Goal: Task Accomplishment & Management: Complete application form

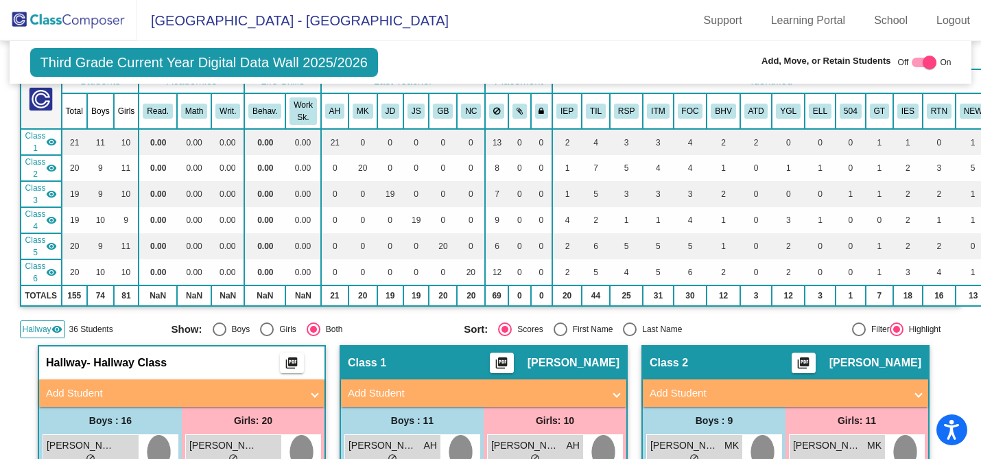
scroll to position [86, 0]
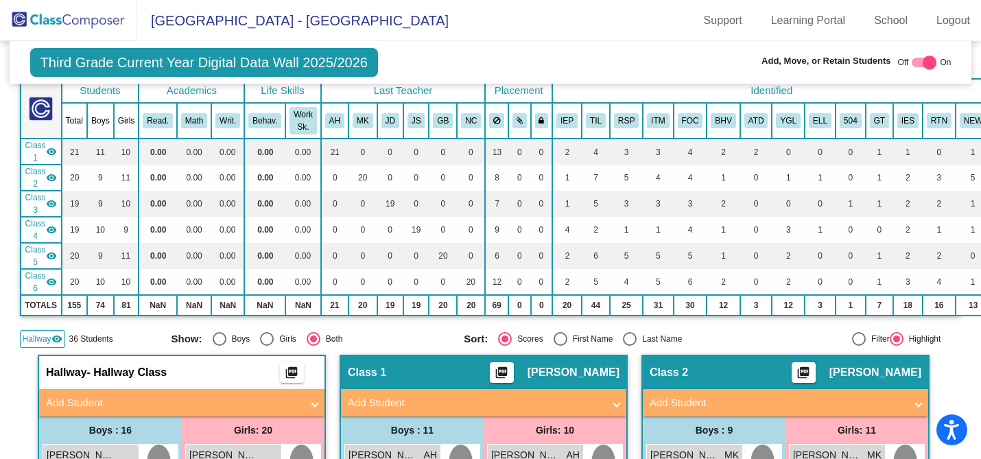
click at [51, 146] on mat-icon "visibility" at bounding box center [51, 151] width 11 height 11
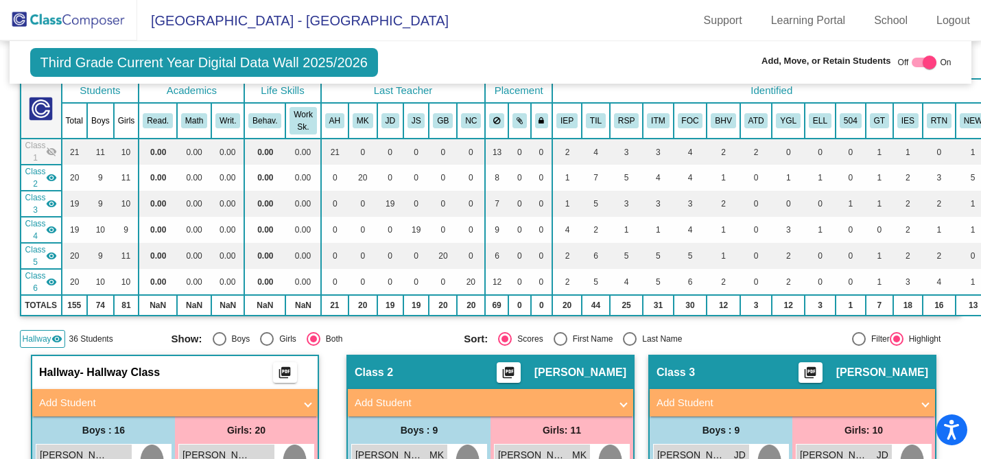
click at [51, 147] on mat-icon "visibility_off" at bounding box center [51, 151] width 11 height 11
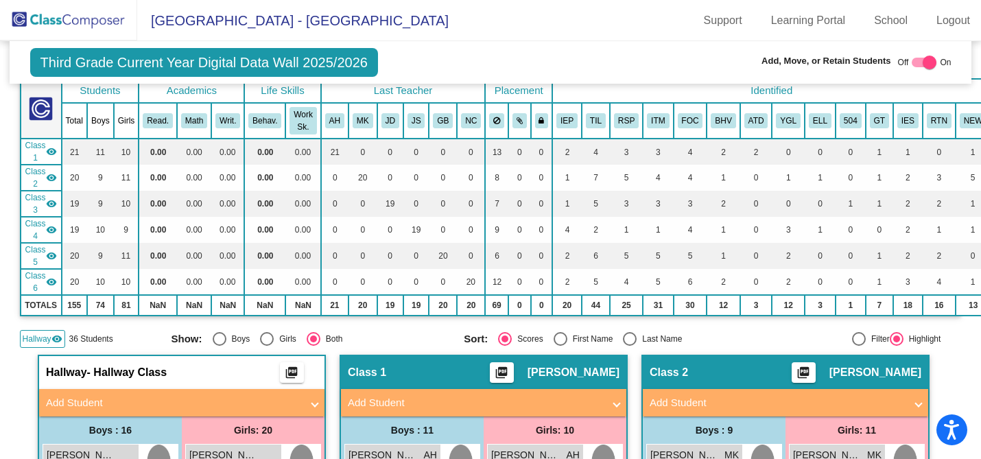
click at [57, 334] on mat-icon "visibility" at bounding box center [56, 338] width 11 height 11
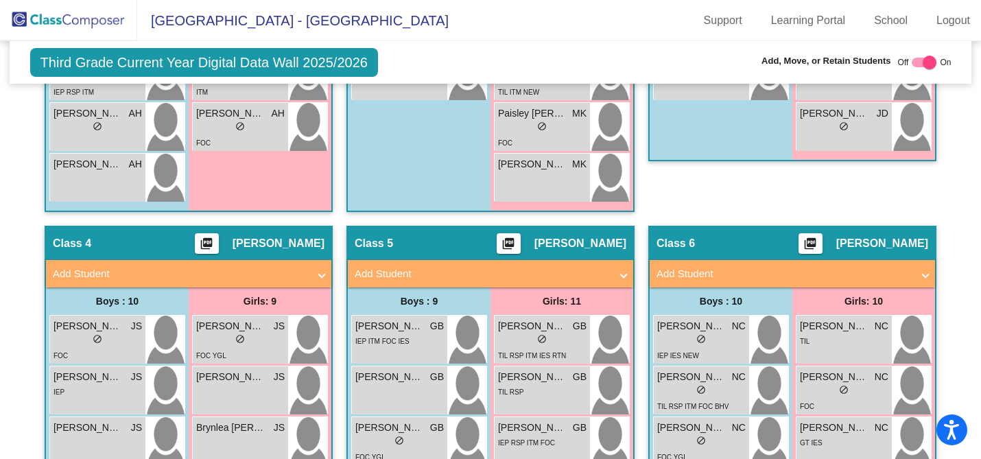
scroll to position [883, 0]
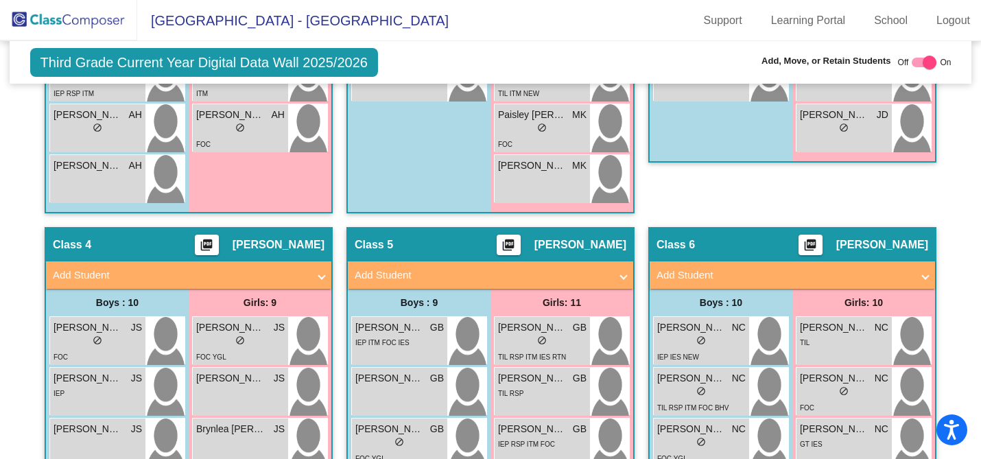
click at [319, 271] on span at bounding box center [321, 275] width 5 height 16
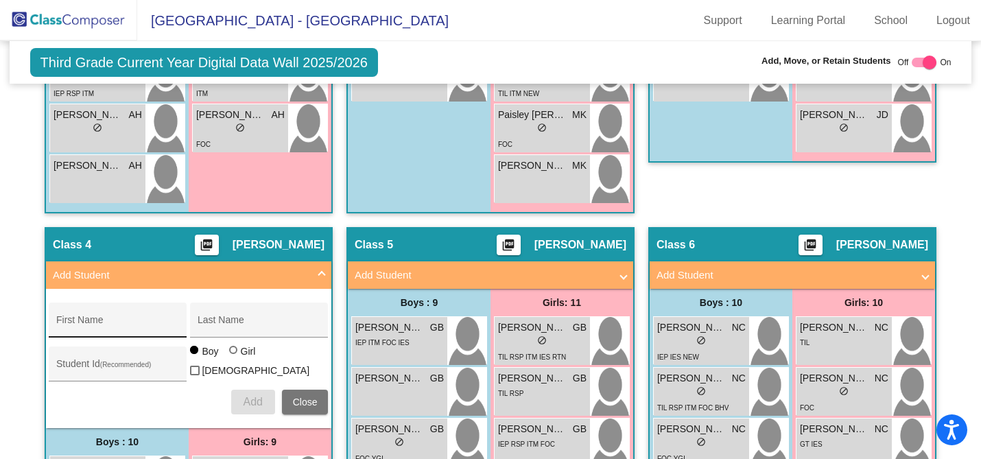
click at [106, 315] on div "First Name" at bounding box center [117, 324] width 123 height 28
type input "z"
type input "Zoie"
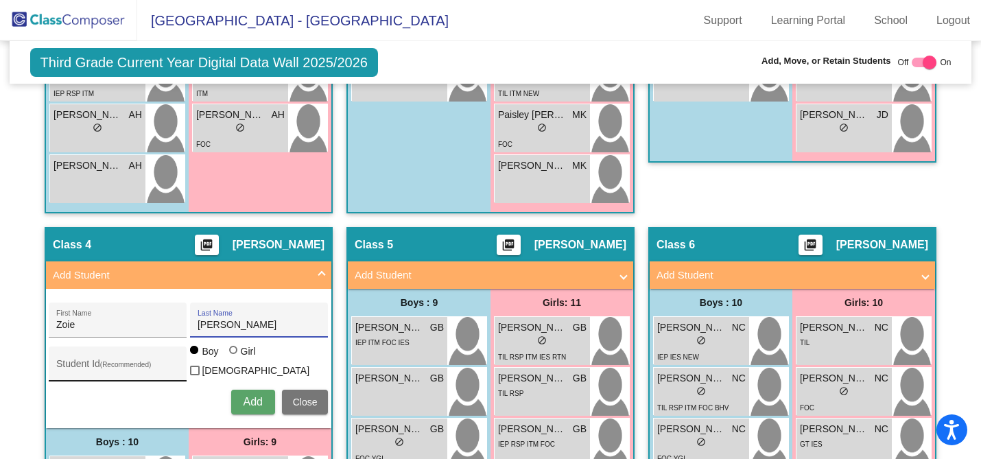
type input "[PERSON_NAME]"
click at [78, 364] on input "Student Id (Recommended)" at bounding box center [117, 369] width 123 height 11
click at [66, 364] on input "Student Id (Recommended)" at bounding box center [117, 369] width 123 height 11
paste input "5717658575"
type input "5717658575"
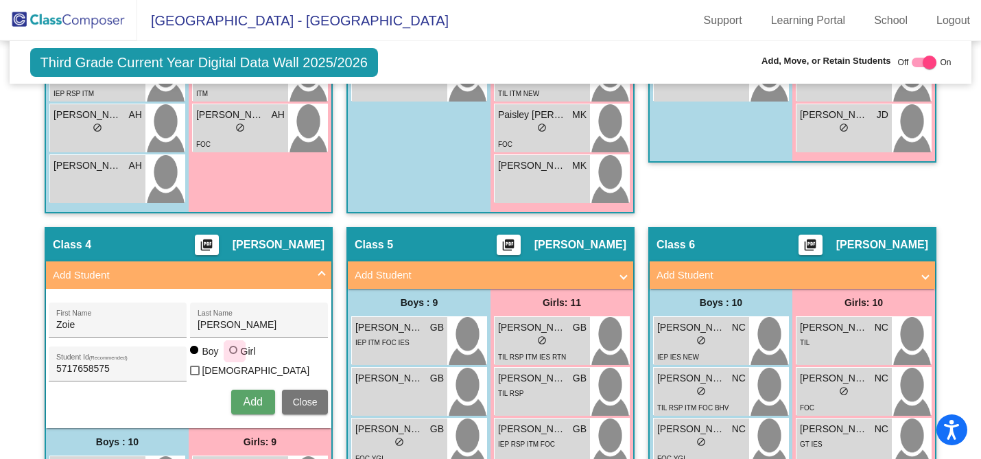
click at [229, 354] on div at bounding box center [233, 350] width 8 height 8
click at [234, 357] on input "Girl" at bounding box center [234, 357] width 1 height 1
radio input "true"
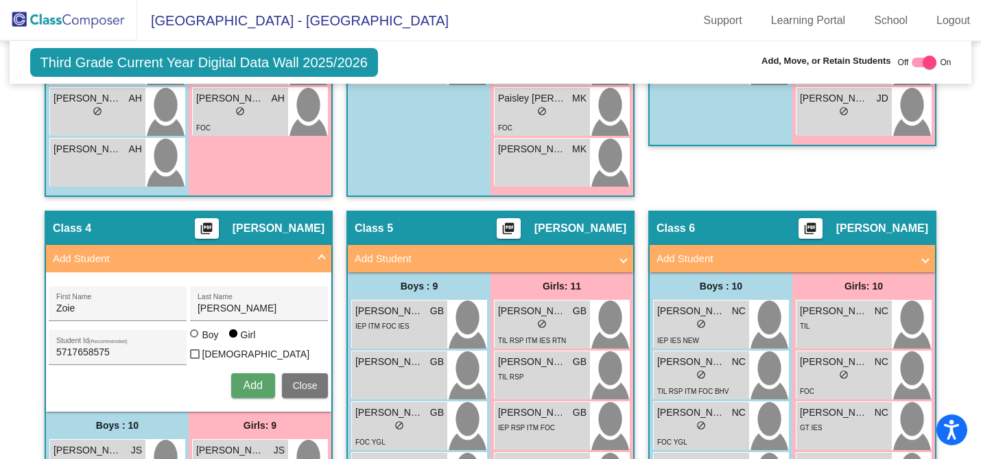
scroll to position [888, 0]
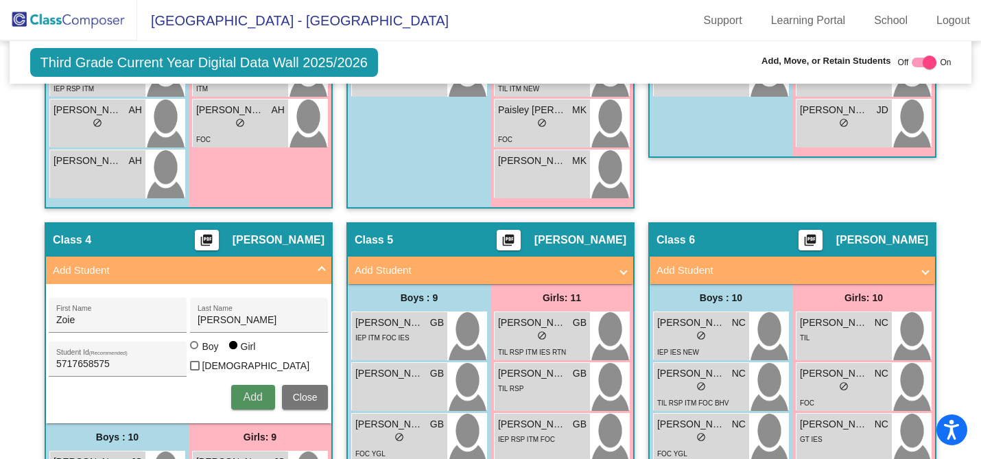
click at [257, 391] on span "Add" at bounding box center [252, 397] width 19 height 12
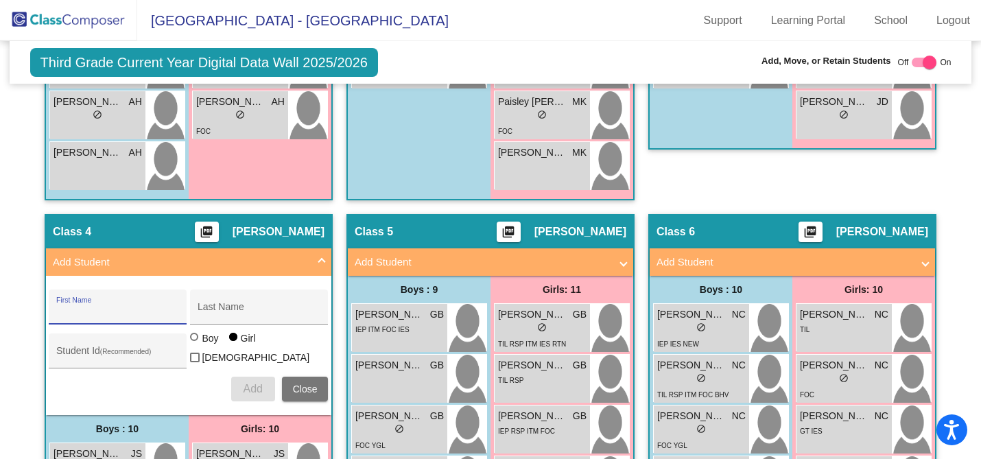
scroll to position [894, 0]
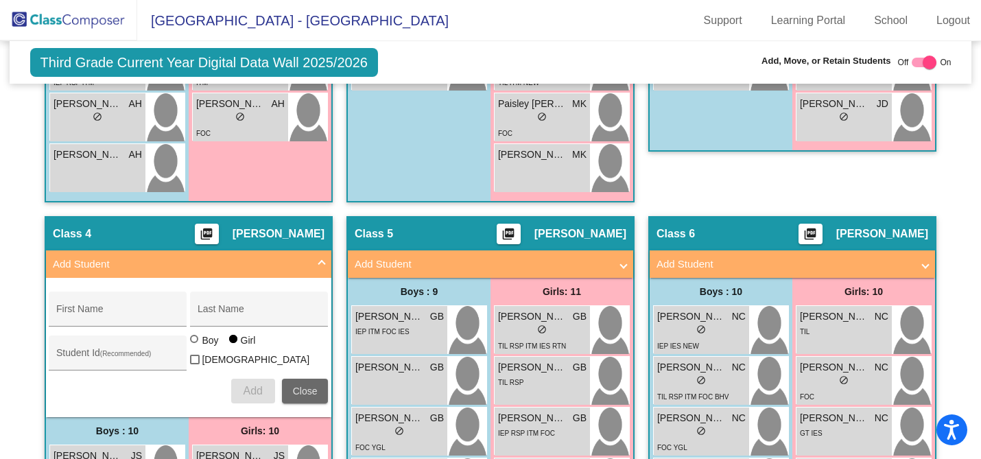
click at [309, 385] on span "Close" at bounding box center [305, 390] width 25 height 11
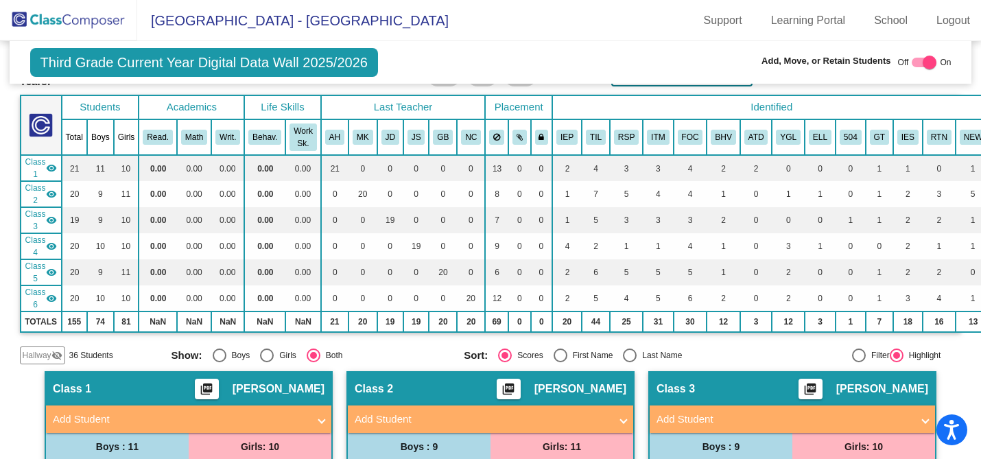
scroll to position [0, 0]
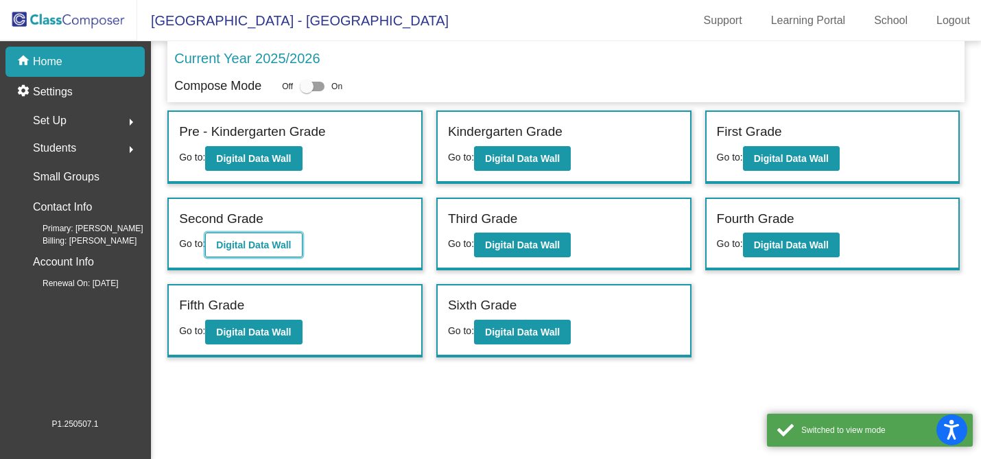
click at [265, 248] on b "Digital Data Wall" at bounding box center [253, 244] width 75 height 11
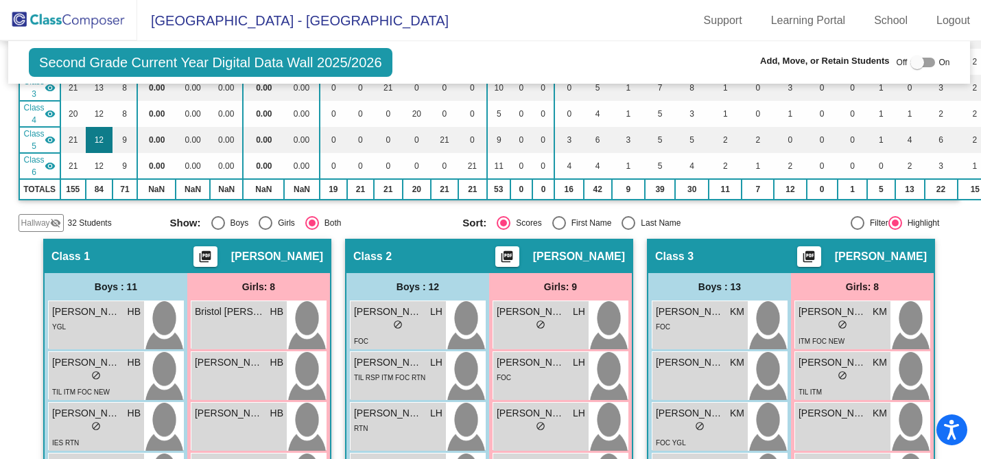
scroll to position [0, 1]
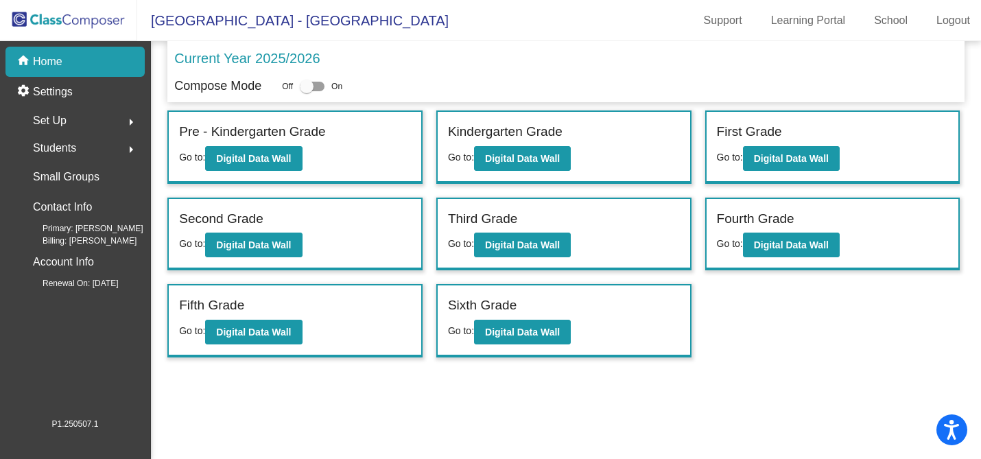
click at [59, 145] on span "Students" at bounding box center [54, 148] width 43 height 19
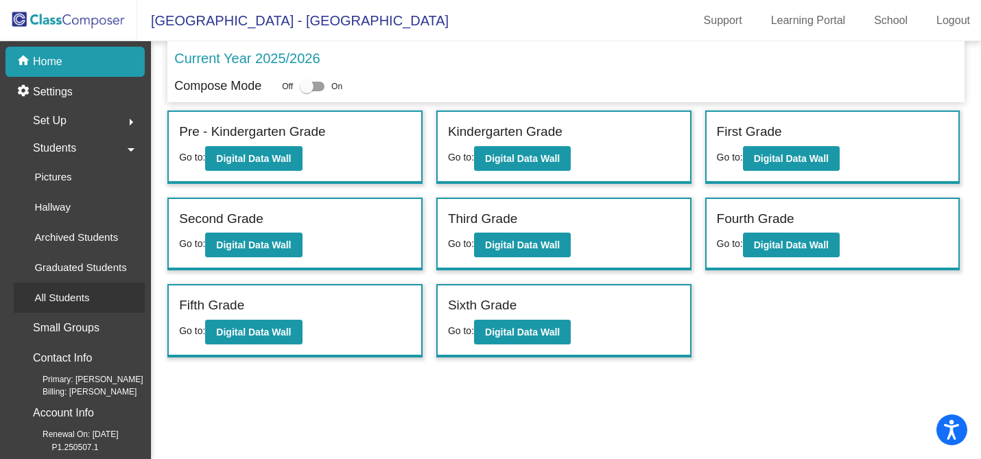
click at [71, 296] on p "All Students" at bounding box center [61, 297] width 55 height 16
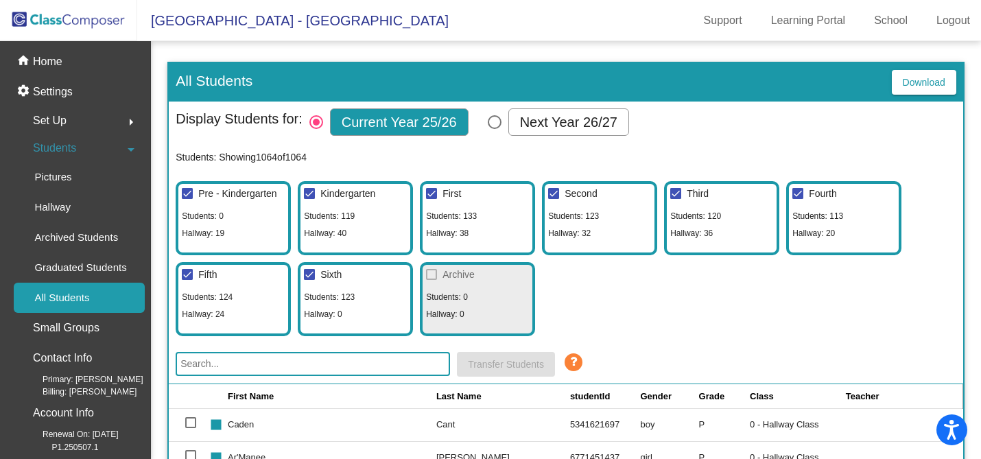
click at [278, 363] on input "text" at bounding box center [313, 364] width 274 height 24
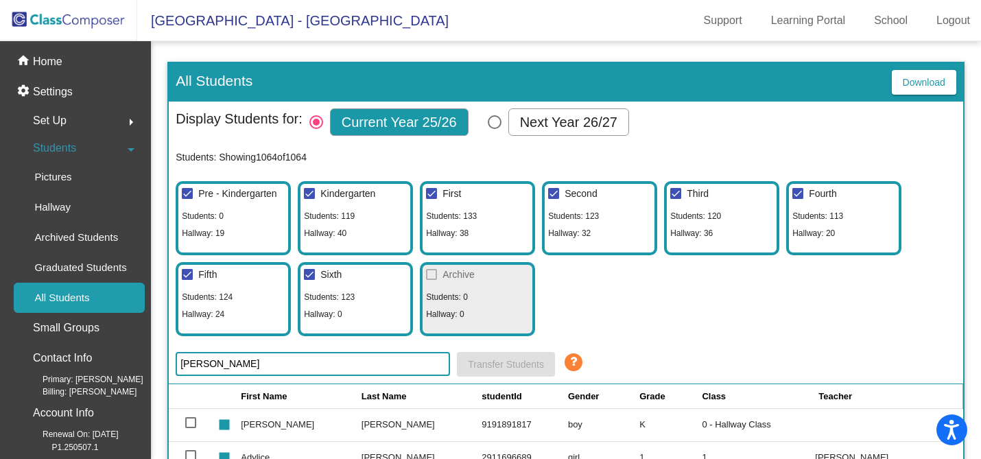
type input "[PERSON_NAME]"
click at [61, 67] on p "Home" at bounding box center [47, 61] width 29 height 16
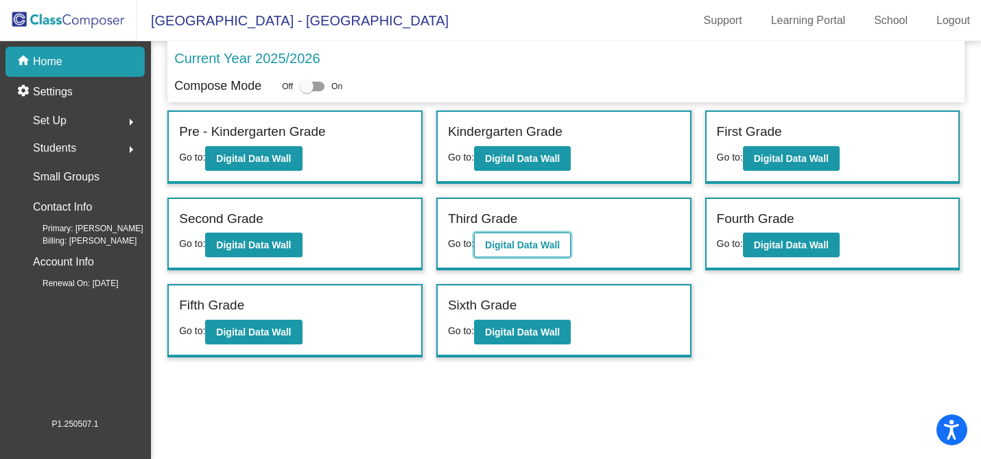
click at [509, 246] on b "Digital Data Wall" at bounding box center [522, 244] width 75 height 11
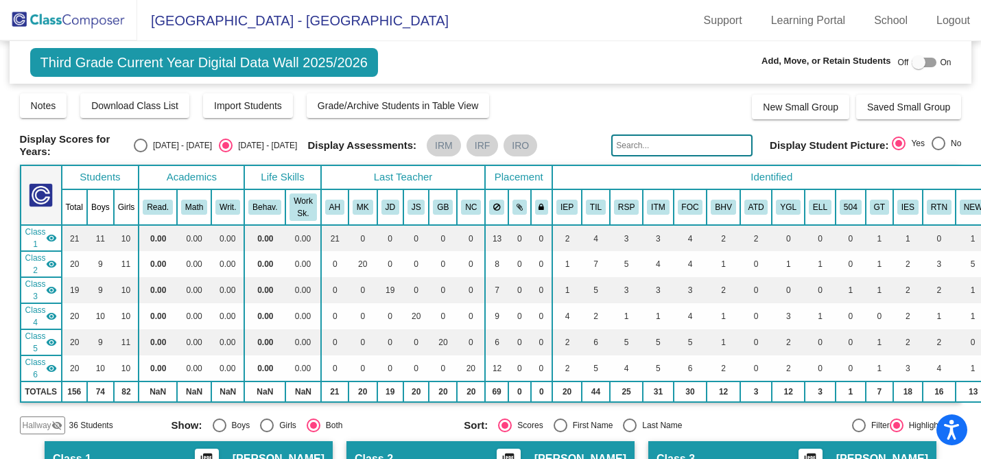
click at [45, 419] on span "Hallway" at bounding box center [37, 425] width 29 height 12
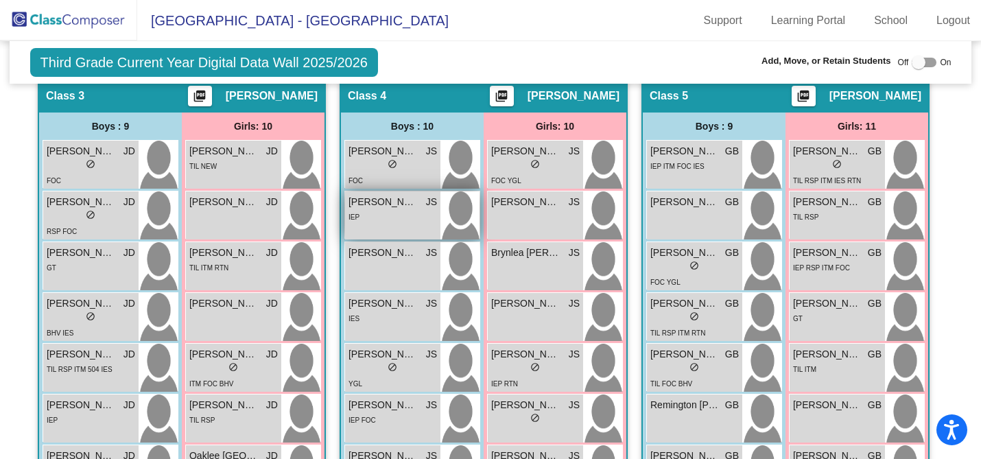
scroll to position [1438, 0]
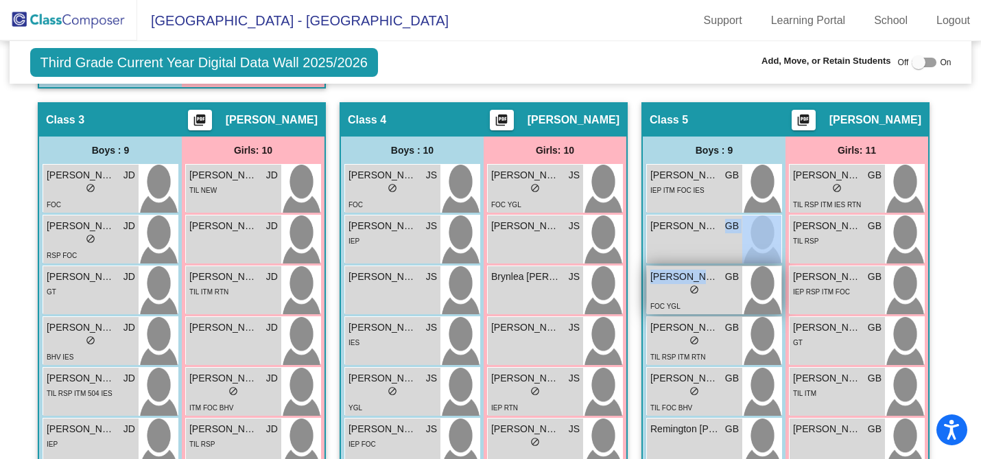
drag, startPoint x: 706, startPoint y: 231, endPoint x: 702, endPoint y: 268, distance: 37.3
click at [702, 269] on div "[PERSON_NAME] GB lock do_not_disturb_alt IEP ITM FOC IES [PERSON_NAME] GB lock …" at bounding box center [714, 392] width 136 height 457
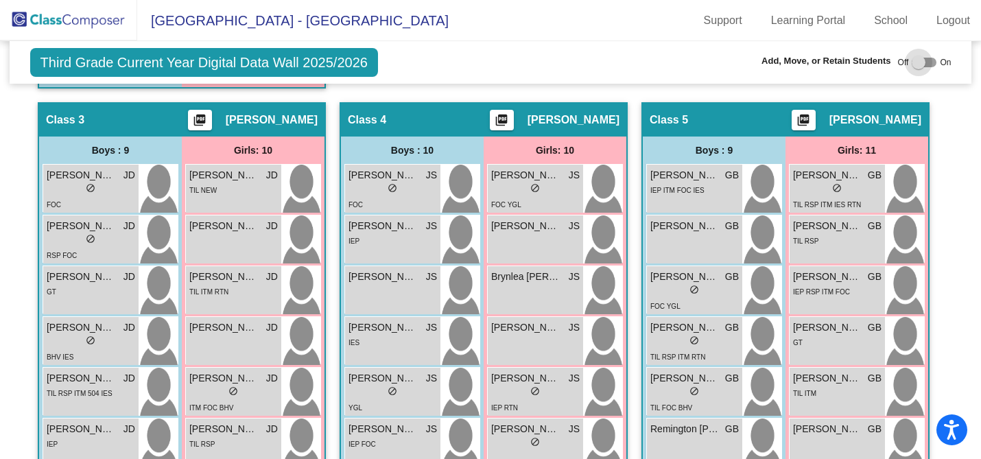
click at [916, 61] on div at bounding box center [919, 63] width 14 height 14
checkbox input "true"
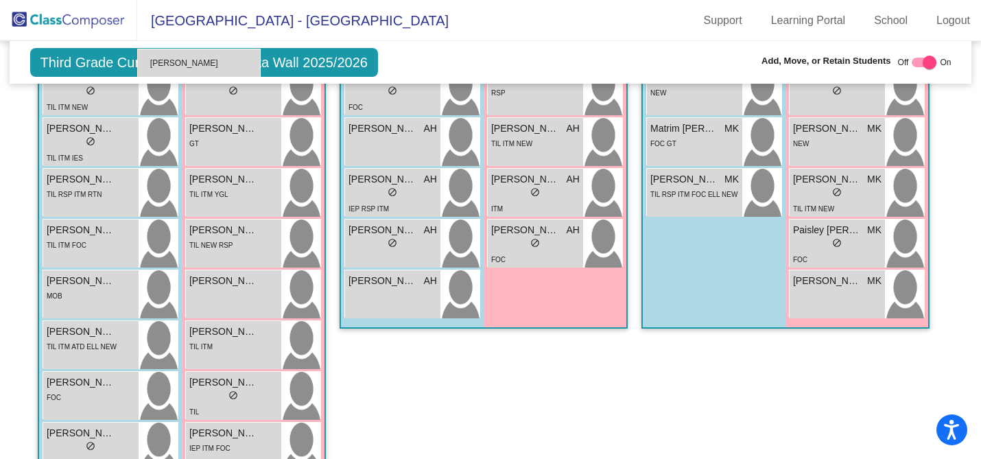
scroll to position [754, 0]
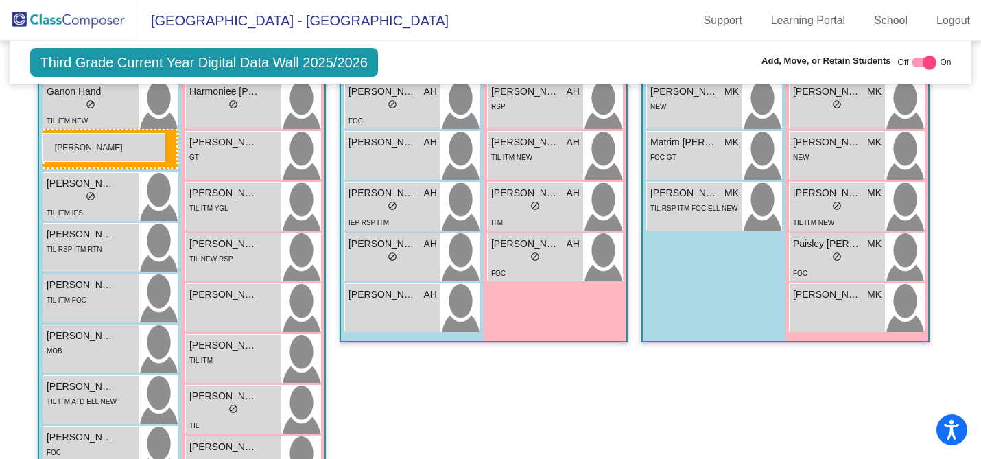
drag, startPoint x: 698, startPoint y: 261, endPoint x: 42, endPoint y: 133, distance: 668.0
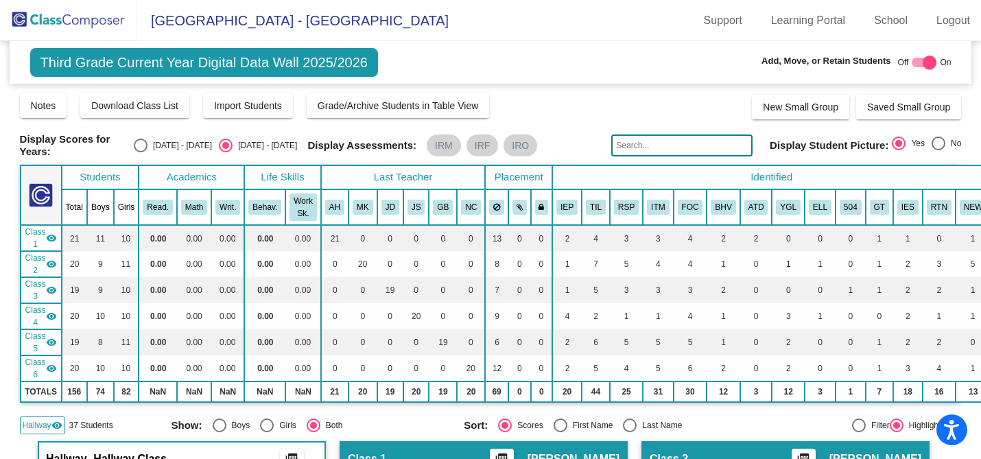
scroll to position [0, 0]
